Goal: Information Seeking & Learning: Learn about a topic

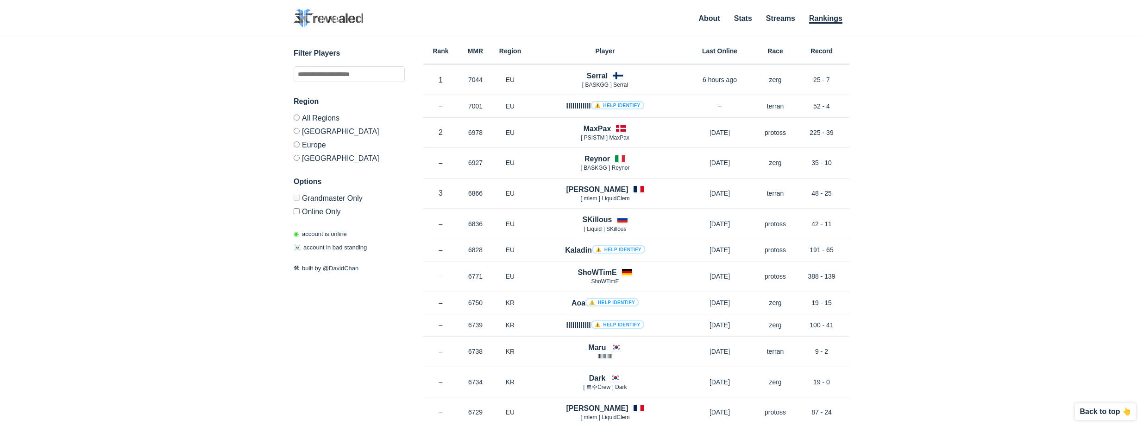
click at [183, 221] on div "✕ Filter Players Region All Regions [GEOGRAPHIC_DATA] [GEOGRAPHIC_DATA] [GEOGRA…" at bounding box center [571, 219] width 1125 height 367
click at [309, 130] on label "[GEOGRAPHIC_DATA]" at bounding box center [349, 130] width 111 height 13
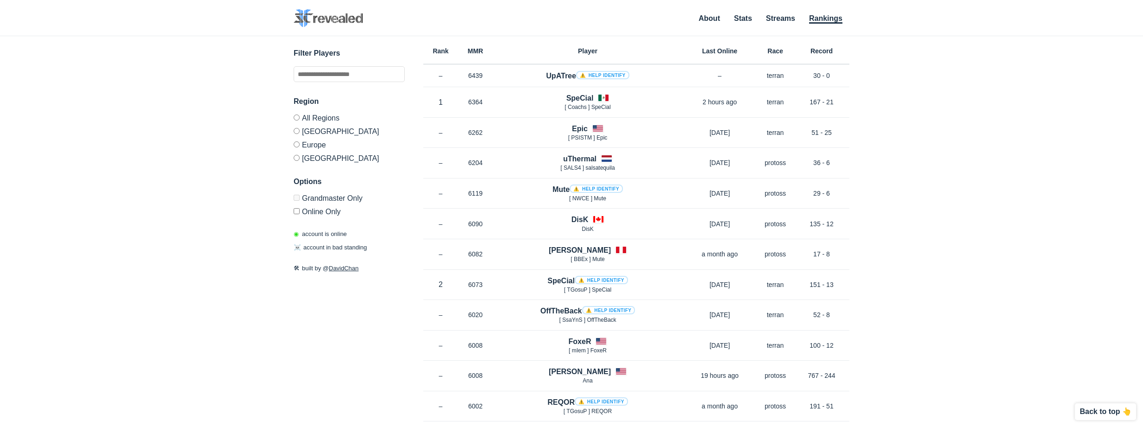
click at [136, 217] on div "✕ Filter Players Region All Regions [GEOGRAPHIC_DATA] [GEOGRAPHIC_DATA] [GEOGRA…" at bounding box center [571, 219] width 1125 height 367
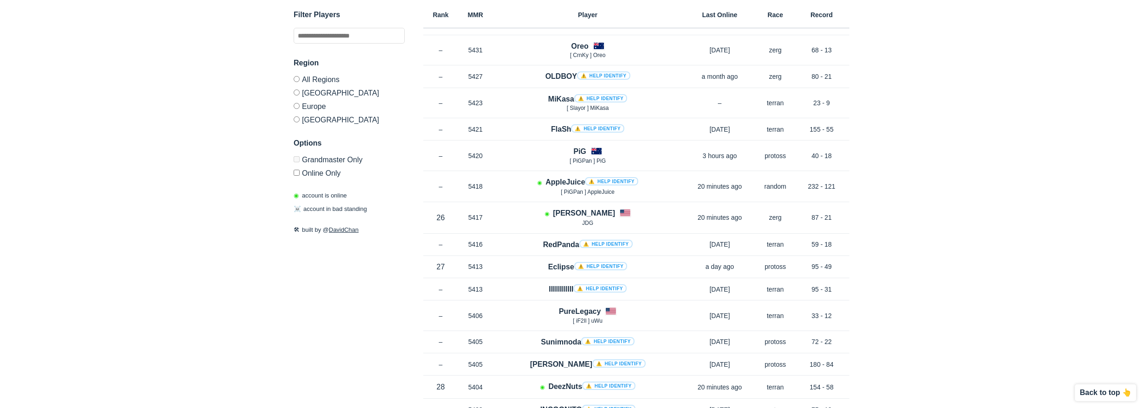
scroll to position [5128, 0]
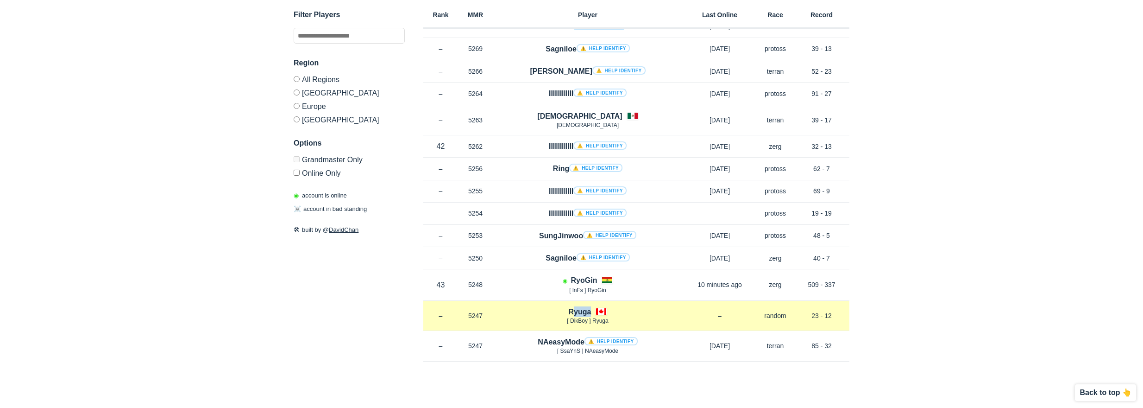
drag, startPoint x: 569, startPoint y: 308, endPoint x: 592, endPoint y: 307, distance: 22.7
click at [592, 307] on div "Ryuga [ DikBoy ] Ryuga" at bounding box center [588, 315] width 190 height 19
copy h4 "Ryuga"
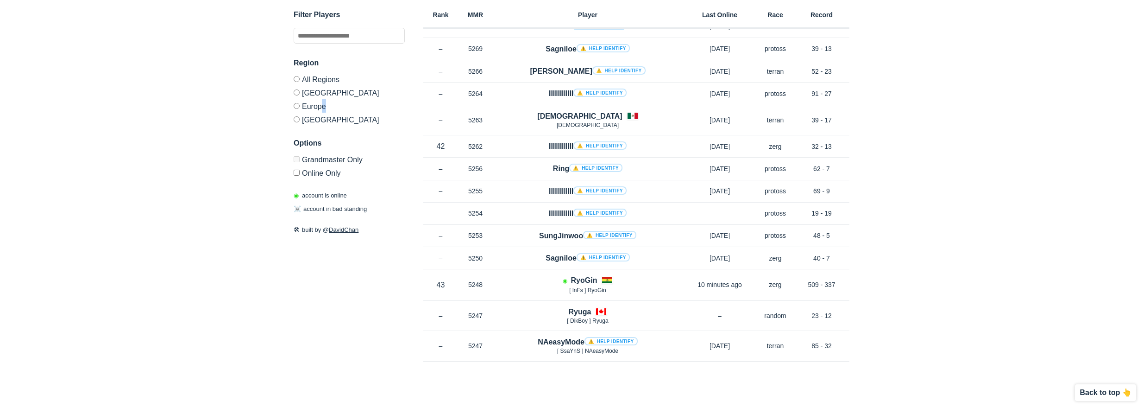
drag, startPoint x: 327, startPoint y: 108, endPoint x: 321, endPoint y: 110, distance: 5.7
click at [321, 110] on label "Europe" at bounding box center [349, 105] width 111 height 13
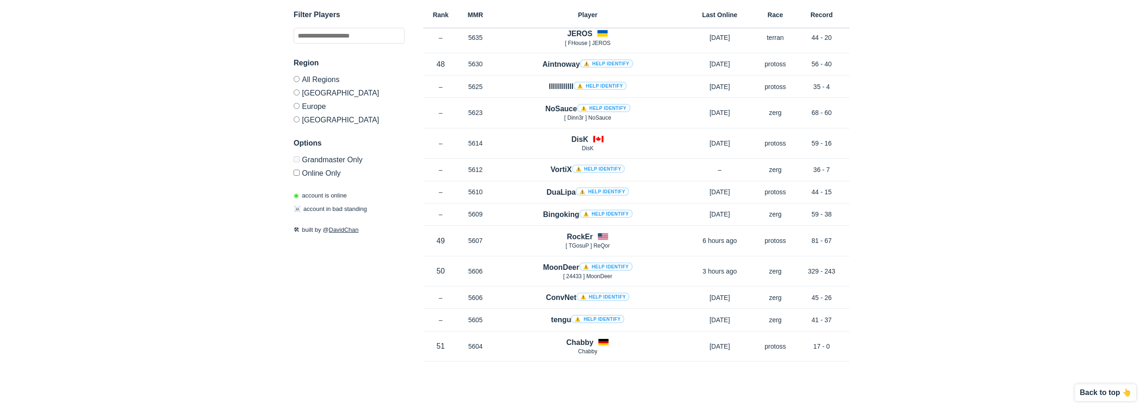
scroll to position [574, 0]
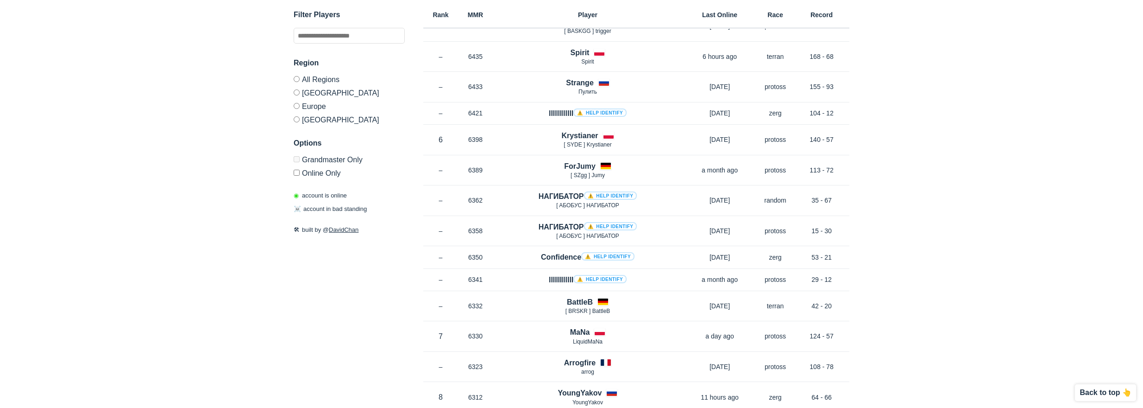
click at [306, 123] on label "[GEOGRAPHIC_DATA]" at bounding box center [349, 118] width 111 height 11
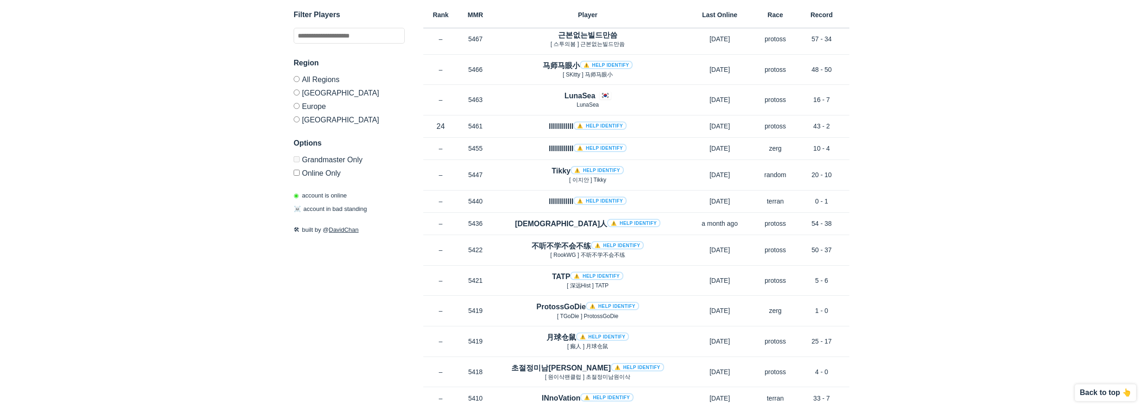
scroll to position [3124, 0]
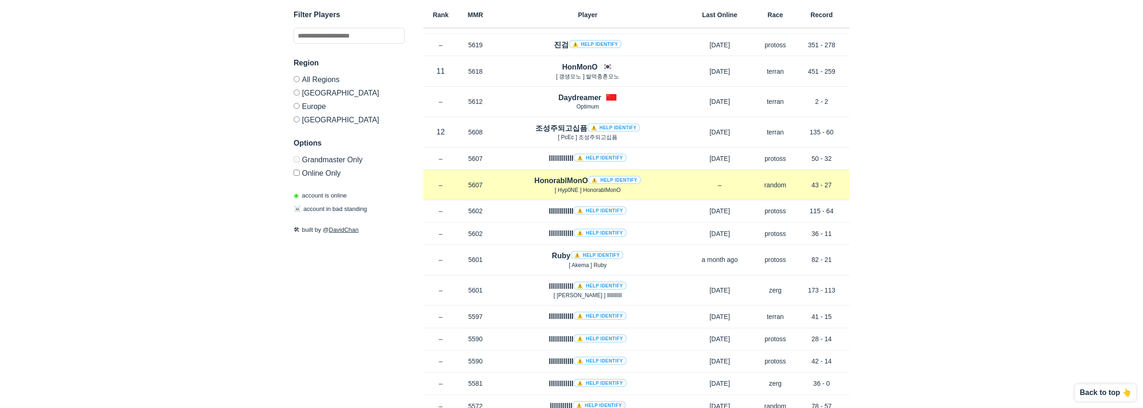
click at [545, 186] on h4 "HonorablMonO ⚠️ Help identify" at bounding box center [588, 180] width 107 height 11
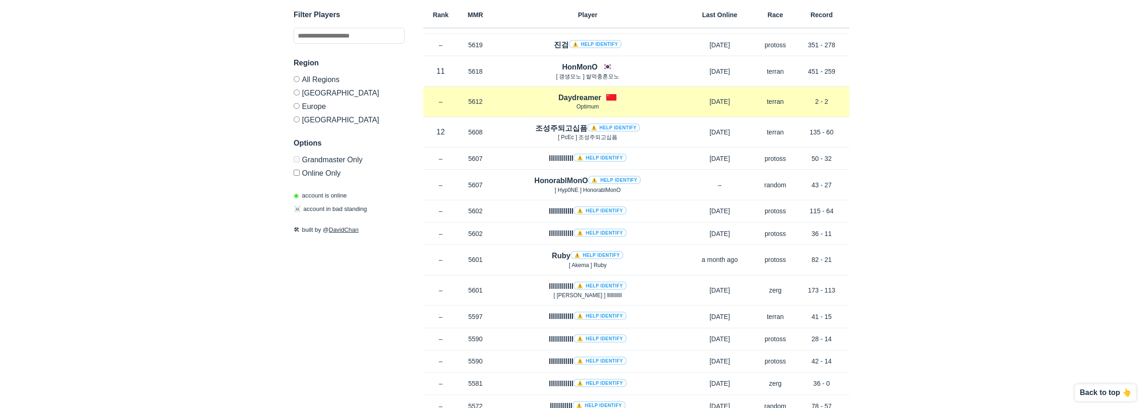
click at [584, 103] on h4 "Daydreamer" at bounding box center [580, 97] width 43 height 11
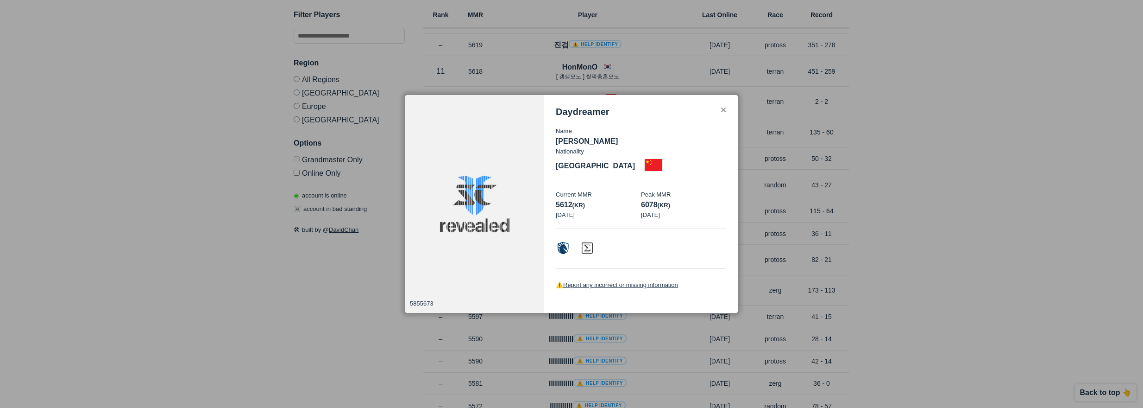
click at [717, 117] on div "Daydreamer" at bounding box center [641, 112] width 170 height 11
click at [723, 114] on div "✕" at bounding box center [723, 110] width 6 height 7
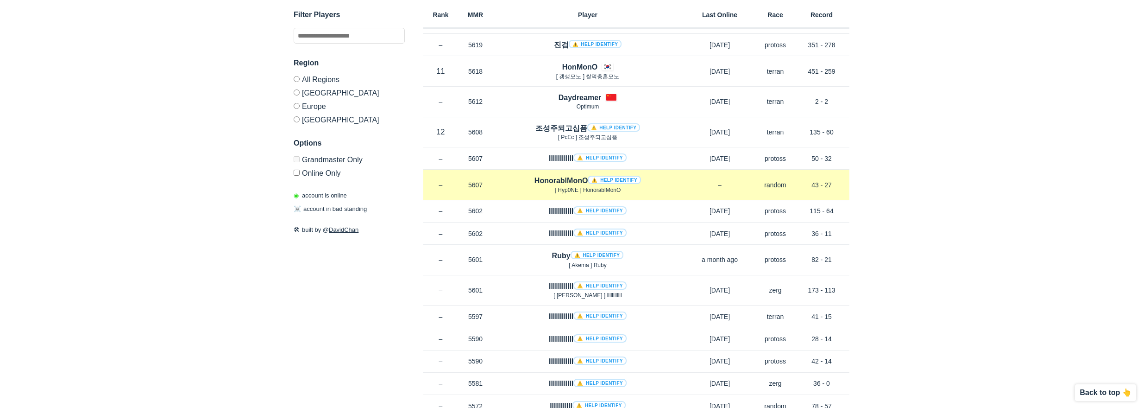
click at [621, 184] on link "⚠️ Help identify" at bounding box center [614, 180] width 53 height 8
click at [553, 186] on h4 "HonorablMonO ⚠️ Help identify" at bounding box center [588, 180] width 107 height 11
click at [771, 200] on div "Rank – MMR 5607 Region KR HonorablMonO ⚠️ Help identify [ Hyp0NE ] HonorablMonO…" at bounding box center [636, 185] width 426 height 31
click at [748, 189] on p "–" at bounding box center [720, 184] width 74 height 9
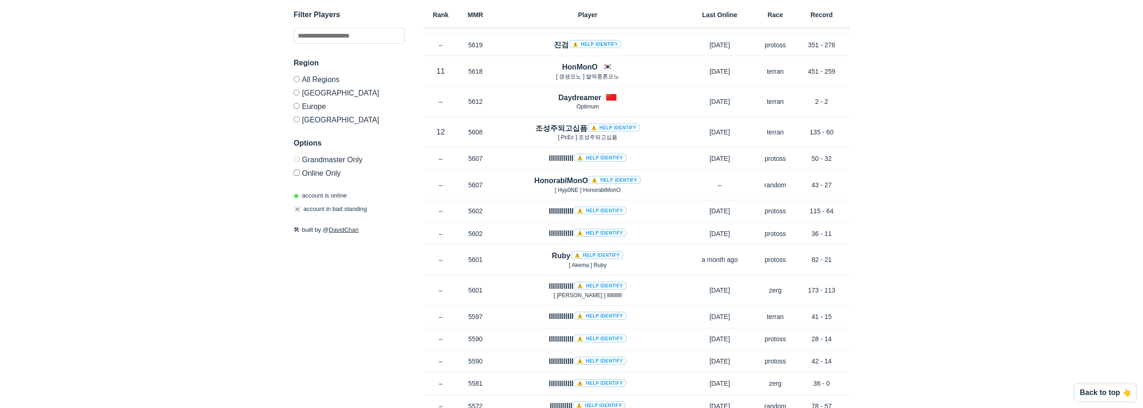
scroll to position [3346, 0]
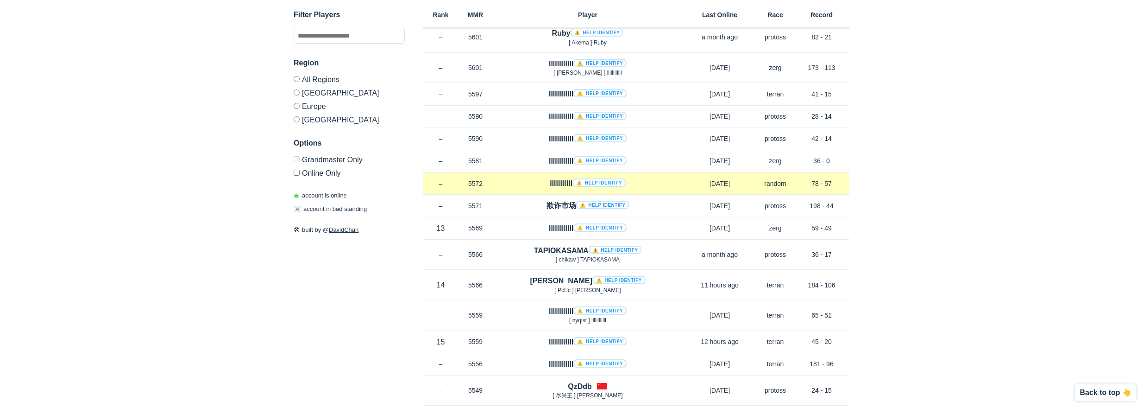
click at [553, 189] on h4 "lllllllllll ⚠️ Help identify" at bounding box center [588, 183] width 76 height 11
click at [715, 195] on div "Rank – MMR 5572 Region KR lllllllllll ⚠️ Help identify [DATE] Race random Recor…" at bounding box center [636, 183] width 426 height 22
click at [720, 188] on p "[DATE]" at bounding box center [720, 183] width 74 height 9
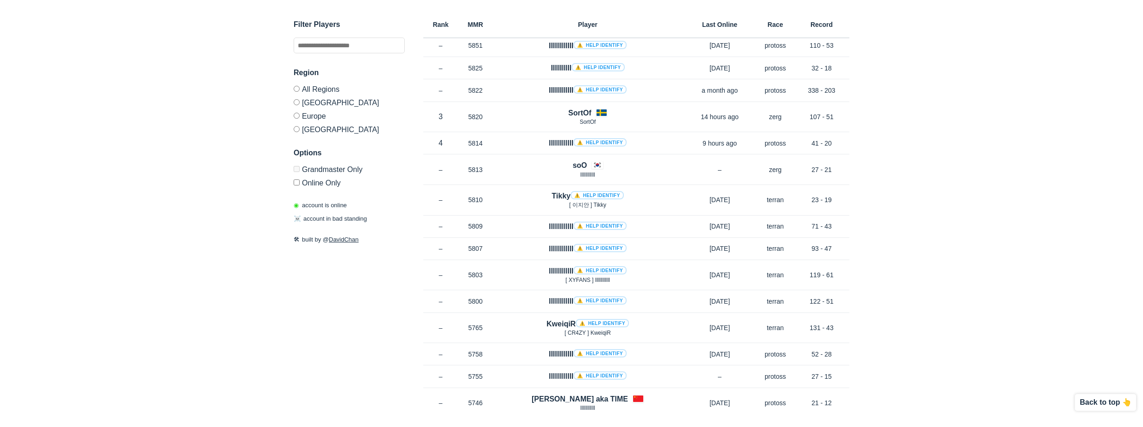
scroll to position [0, 0]
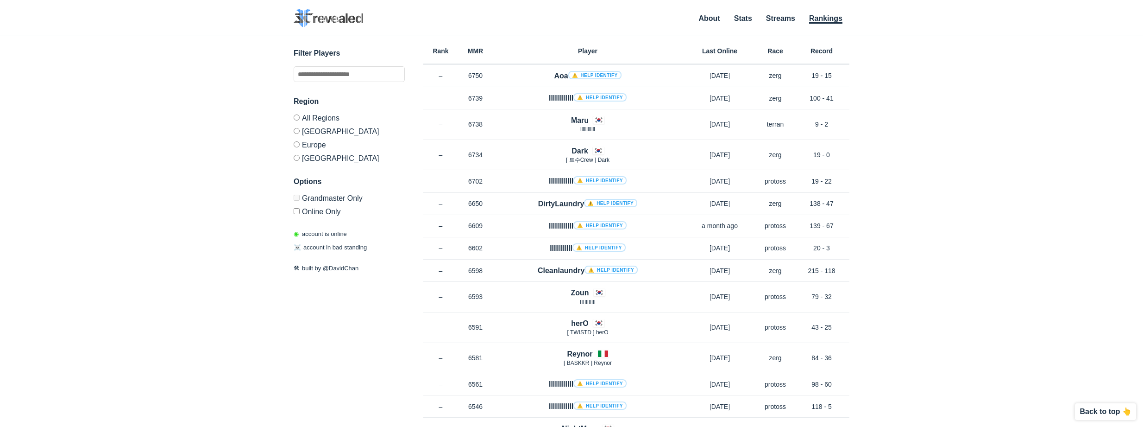
click at [1084, 70] on div "✕ 5855673 Daydreamer Name [PERSON_NAME] Nationality [DEMOGRAPHIC_DATA] Current …" at bounding box center [571, 219] width 1125 height 367
